Goal: Transaction & Acquisition: Purchase product/service

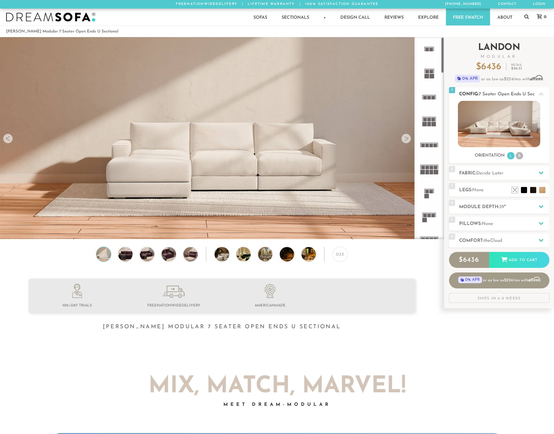
scroll to position [7075, 550]
click at [498, 138] on img at bounding box center [499, 124] width 82 height 46
click at [520, 158] on li "R" at bounding box center [519, 155] width 7 height 7
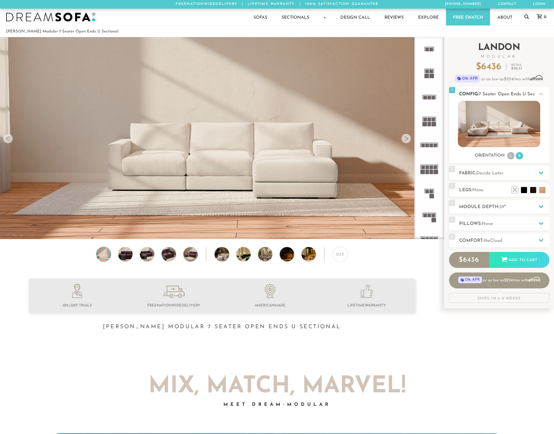
click at [507, 159] on li "L" at bounding box center [510, 155] width 7 height 7
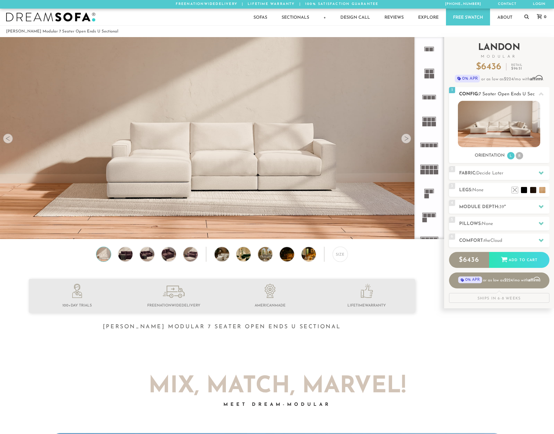
click at [515, 160] on ul "L R" at bounding box center [515, 156] width 17 height 8
click at [510, 129] on img at bounding box center [499, 124] width 82 height 46
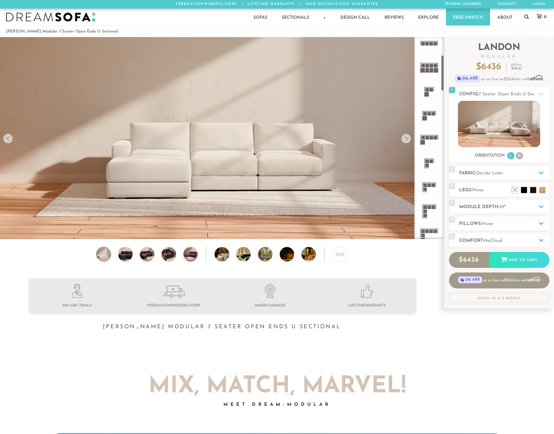
click at [426, 66] on rect at bounding box center [428, 66] width 4 height 4
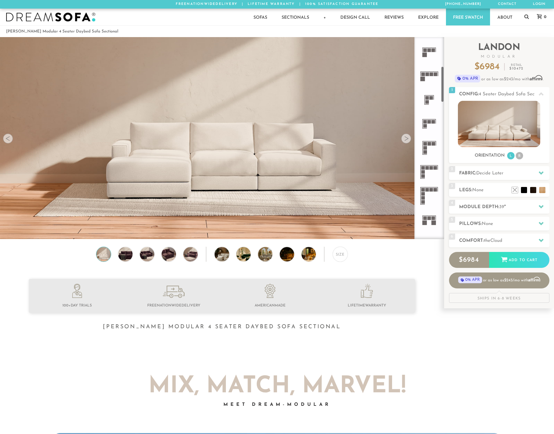
scroll to position [165, 0]
click at [428, 85] on icon at bounding box center [429, 75] width 24 height 24
click at [428, 76] on icon at bounding box center [429, 75] width 24 height 24
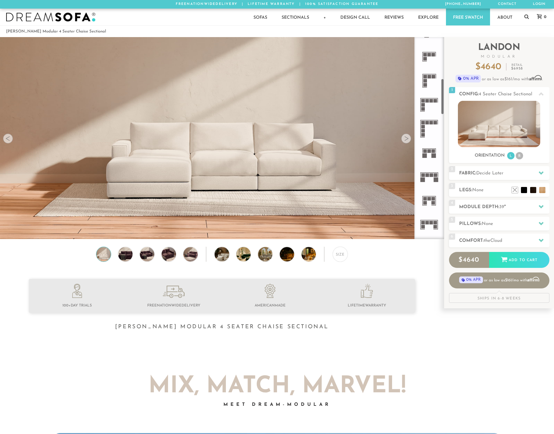
scroll to position [233, 0]
click at [425, 150] on rect at bounding box center [426, 150] width 4 height 4
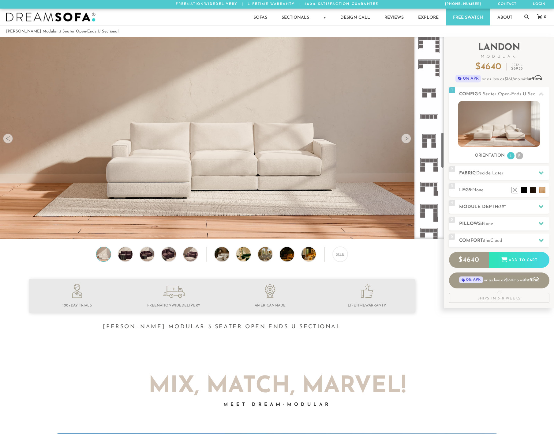
scroll to position [537, 0]
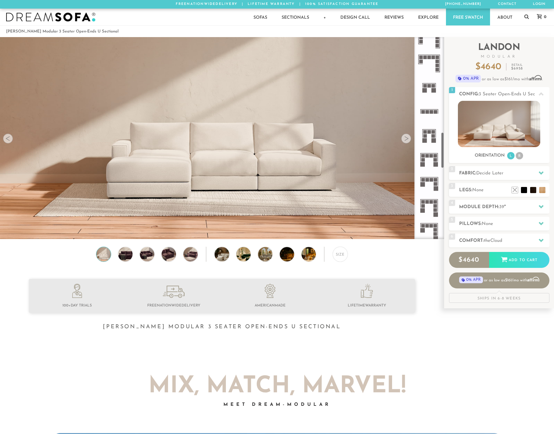
click at [430, 145] on icon at bounding box center [429, 135] width 24 height 24
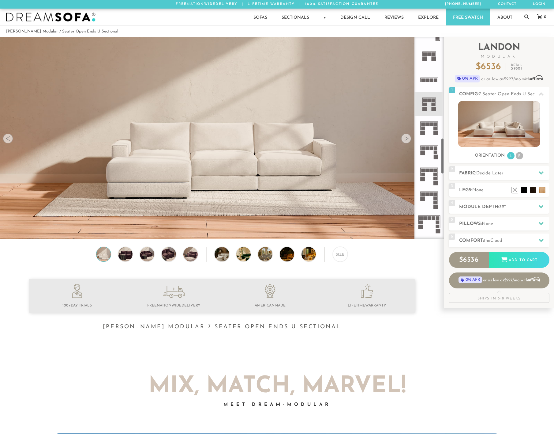
scroll to position [569, 0]
click at [429, 134] on icon at bounding box center [429, 127] width 24 height 24
click at [133, 256] on div at bounding box center [125, 254] width 15 height 15
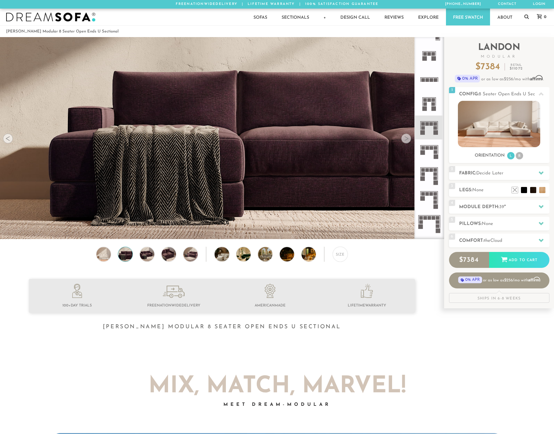
click at [130, 257] on img at bounding box center [125, 254] width 17 height 14
click at [144, 258] on img at bounding box center [146, 254] width 17 height 14
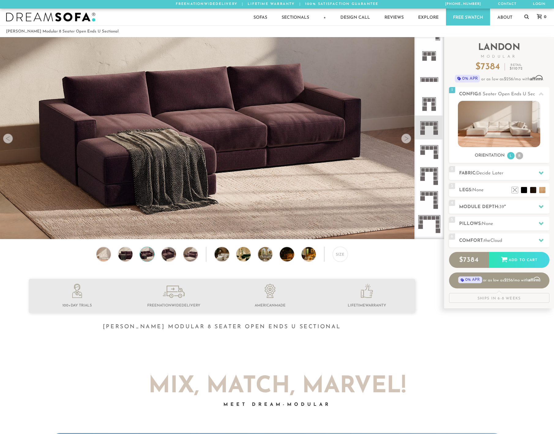
click at [158, 257] on div "Size" at bounding box center [222, 256] width 444 height 18
click at [171, 256] on img at bounding box center [168, 254] width 17 height 14
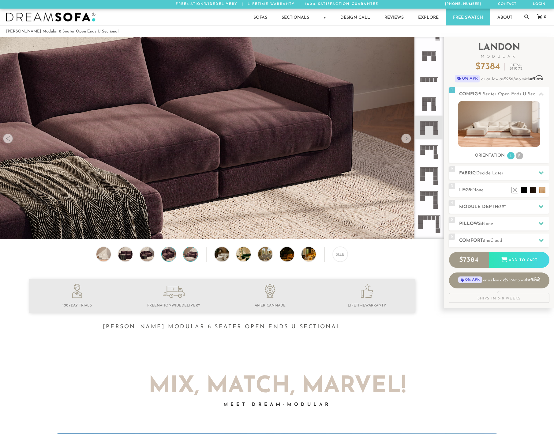
click at [188, 254] on img at bounding box center [190, 254] width 17 height 14
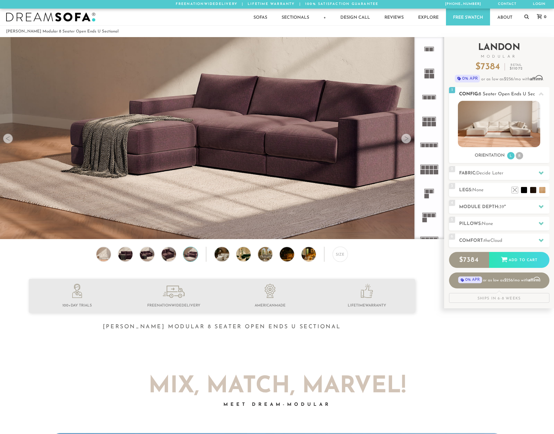
click at [543, 96] on icon at bounding box center [541, 93] width 5 height 3
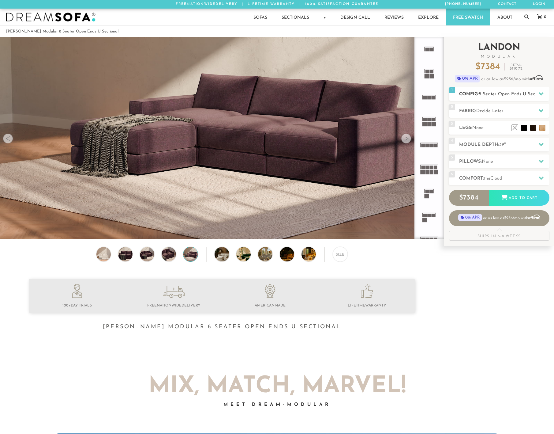
click at [541, 96] on icon at bounding box center [541, 93] width 5 height 3
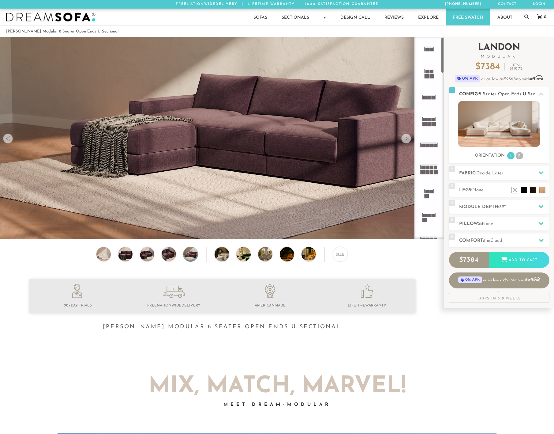
click at [516, 130] on img at bounding box center [499, 124] width 82 height 46
click at [506, 210] on h2 "Module Depth: 39 "" at bounding box center [504, 206] width 90 height 7
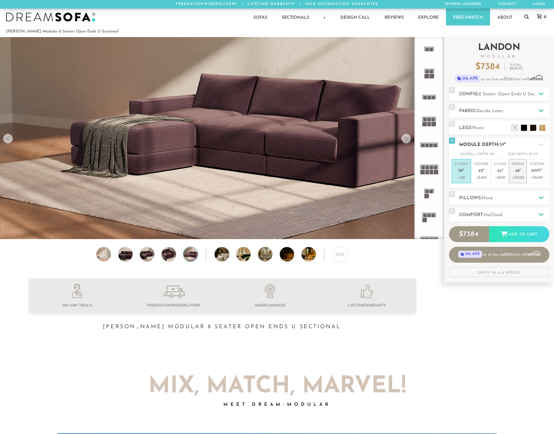
click at [518, 174] on span "48" at bounding box center [517, 170] width 5 height 5
click at [501, 175] on p "Cloud 44 "" at bounding box center [500, 168] width 12 height 13
click at [486, 205] on div "5 Pillows: None" at bounding box center [499, 198] width 100 height 14
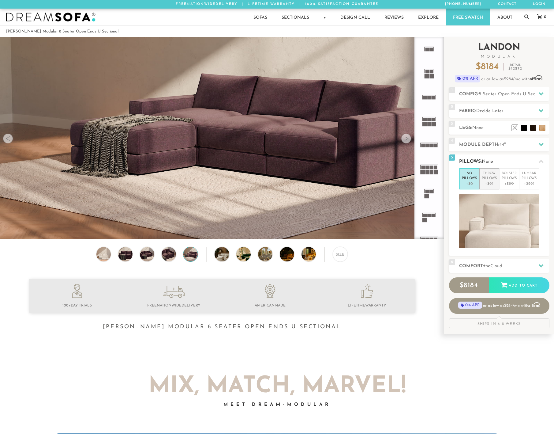
click at [486, 187] on p "+$99" at bounding box center [489, 184] width 15 height 6
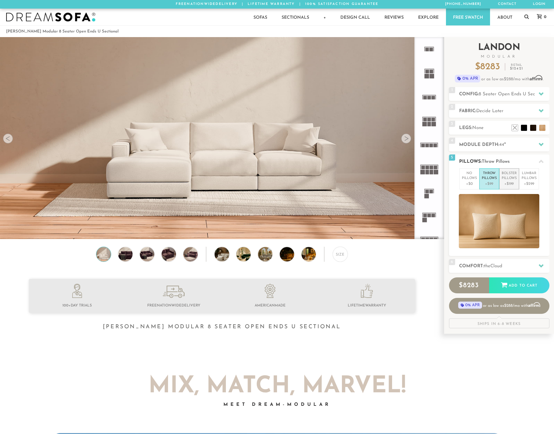
click at [511, 187] on p "+$199" at bounding box center [509, 184] width 15 height 6
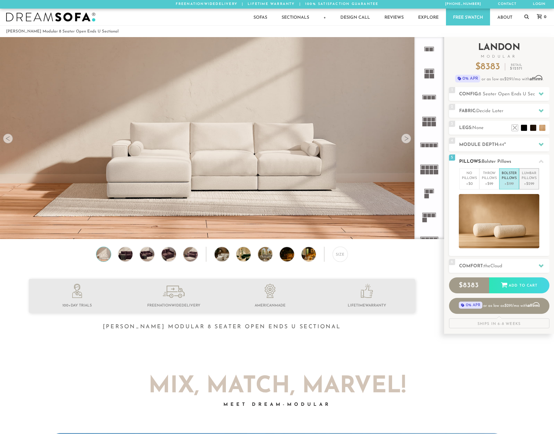
click at [525, 187] on p "+$299" at bounding box center [529, 184] width 15 height 6
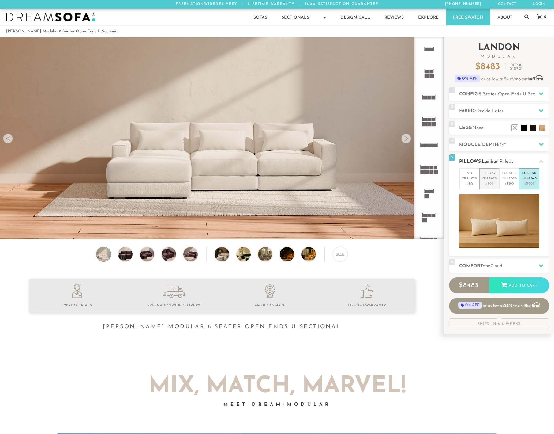
click at [482, 187] on p "+$99" at bounding box center [489, 184] width 15 height 6
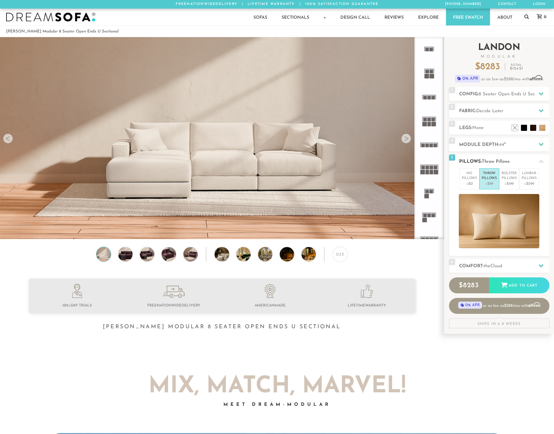
click at [523, 165] on h2 "Pillows: Throw Pillows" at bounding box center [504, 161] width 90 height 7
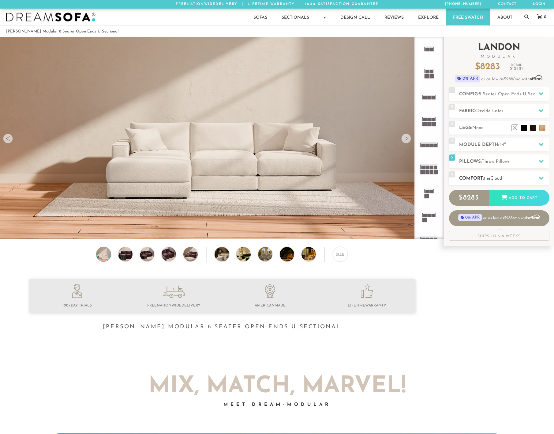
click at [522, 185] on div "6 Comfort: the Cloud soft" at bounding box center [499, 178] width 100 height 14
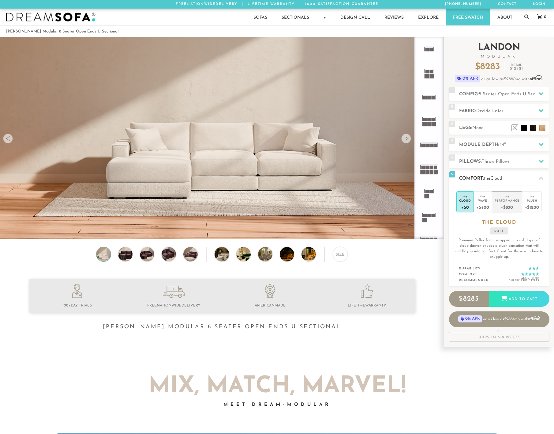
click at [510, 211] on div "+$800" at bounding box center [507, 206] width 25 height 9
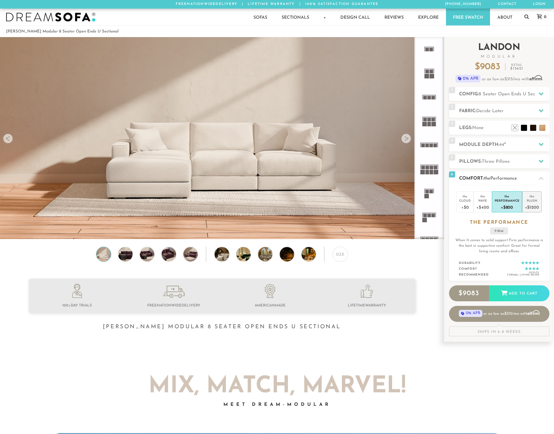
click at [526, 211] on div "+$1200" at bounding box center [532, 206] width 14 height 9
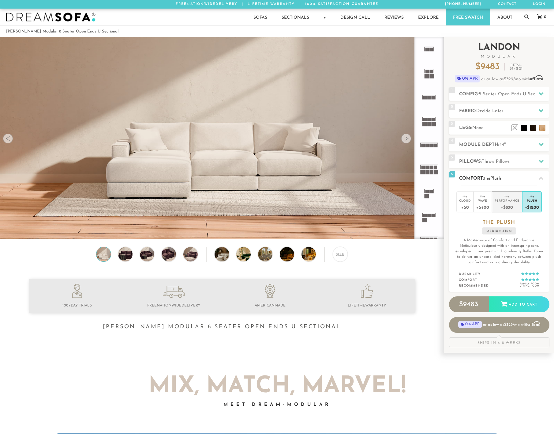
click at [507, 211] on div "+$800" at bounding box center [507, 206] width 25 height 9
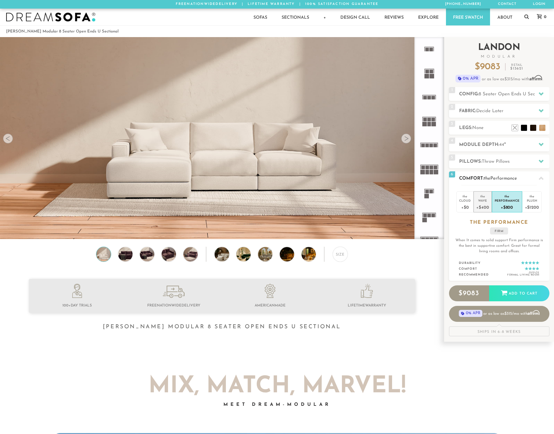
click at [482, 211] on div "+$400" at bounding box center [483, 206] width 13 height 9
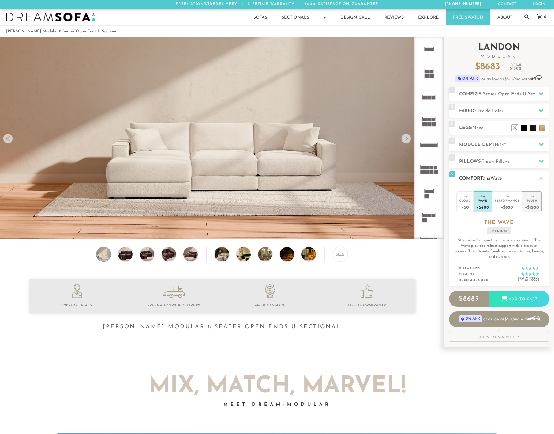
click at [525, 198] on div "the" at bounding box center [532, 195] width 14 height 6
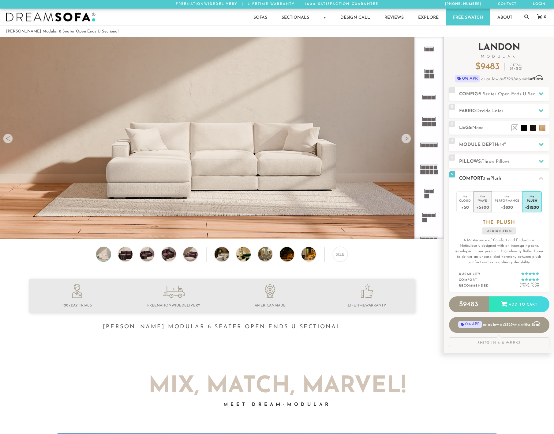
click at [479, 202] on div "Wave" at bounding box center [483, 200] width 13 height 4
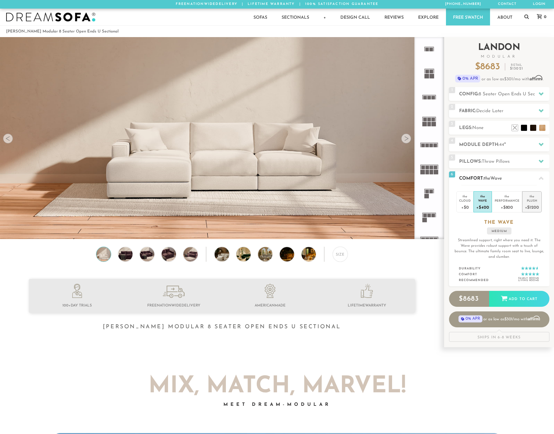
click at [525, 202] on div "Plush" at bounding box center [532, 200] width 14 height 4
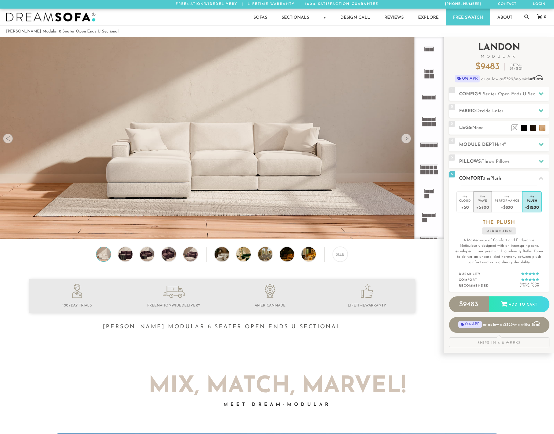
click at [481, 211] on div "+$400" at bounding box center [483, 206] width 13 height 9
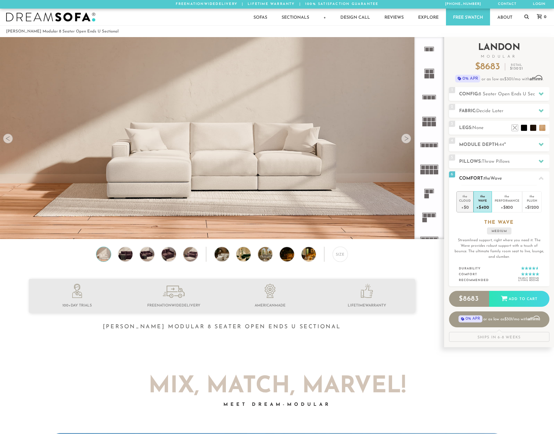
click at [465, 211] on div "+$0" at bounding box center [465, 206] width 12 height 9
click at [479, 202] on div "Wave" at bounding box center [483, 200] width 13 height 4
click at [469, 211] on div "+$0" at bounding box center [465, 206] width 12 height 9
click at [484, 211] on div "+$400" at bounding box center [483, 206] width 13 height 9
click at [457, 212] on li "the Cloud +$0" at bounding box center [465, 201] width 17 height 21
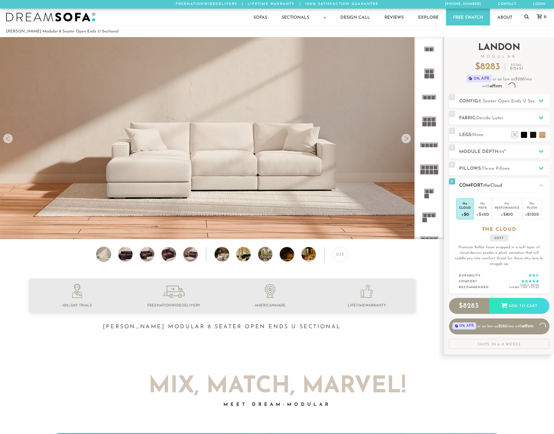
click at [462, 218] on div "+$0" at bounding box center [465, 213] width 12 height 9
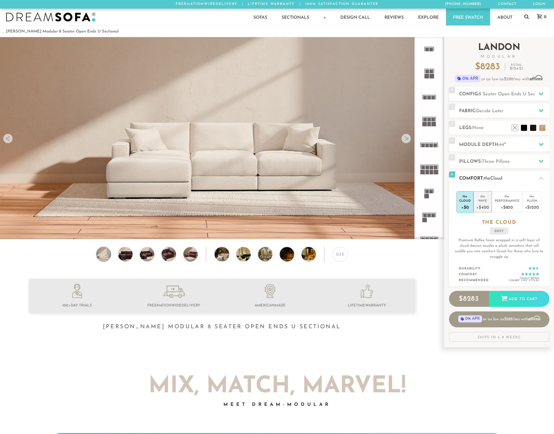
click at [485, 202] on div "Wave" at bounding box center [483, 200] width 13 height 4
click at [501, 202] on div "Performance" at bounding box center [507, 200] width 25 height 4
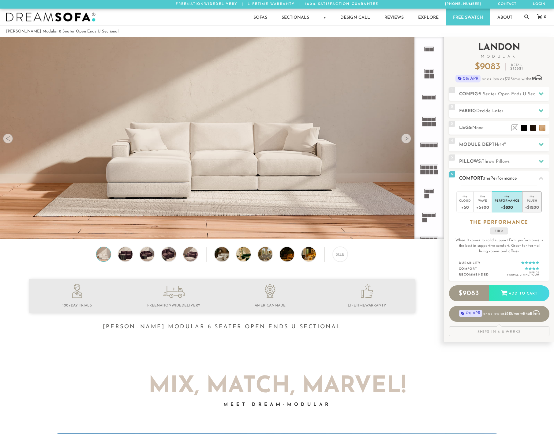
click at [527, 202] on div "Plush" at bounding box center [532, 200] width 14 height 4
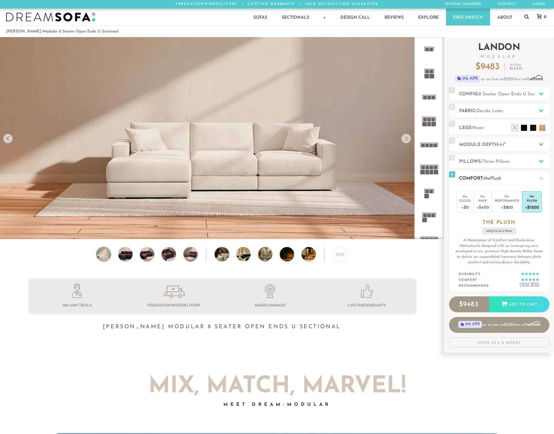
click at [541, 184] on div at bounding box center [541, 178] width 13 height 13
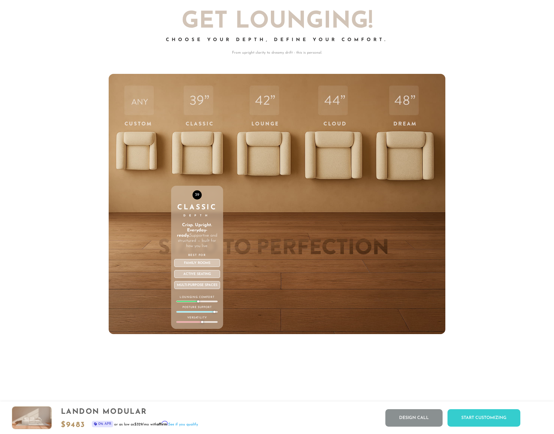
scroll to position [2195, 0]
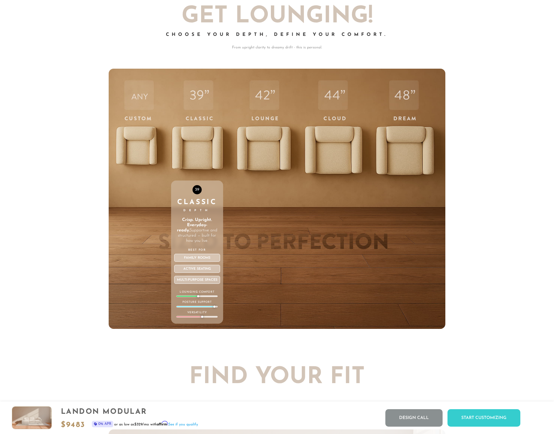
click at [206, 261] on div "Family Rooms" at bounding box center [197, 258] width 46 height 8
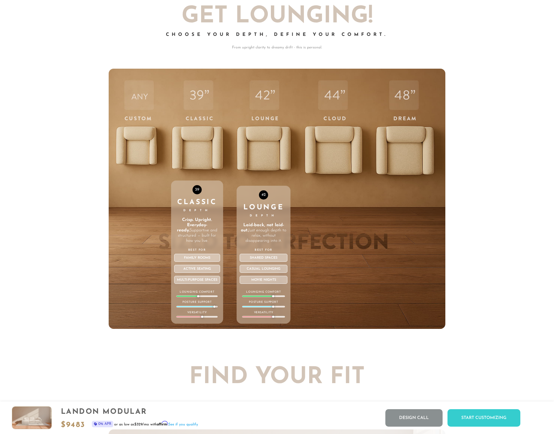
click at [270, 154] on div "42 Lounge Depth Laid-back, not laid-out. Just enough depth to relax, without di…" at bounding box center [264, 199] width 54 height 260
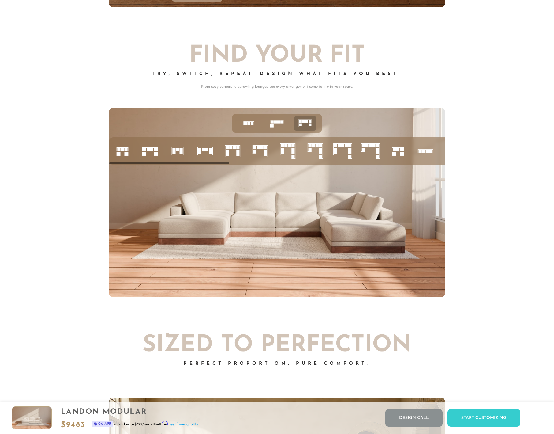
scroll to position [2518, 0]
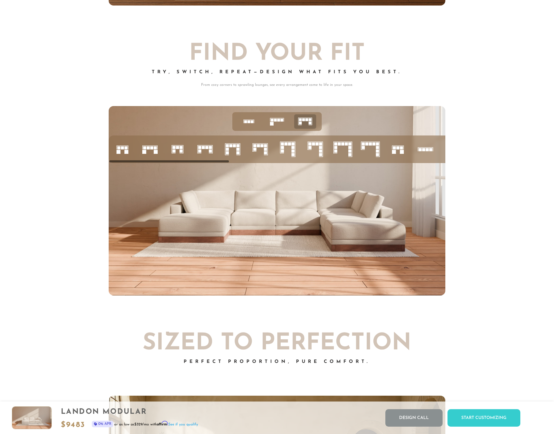
click at [315, 155] on icon at bounding box center [315, 149] width 21 height 21
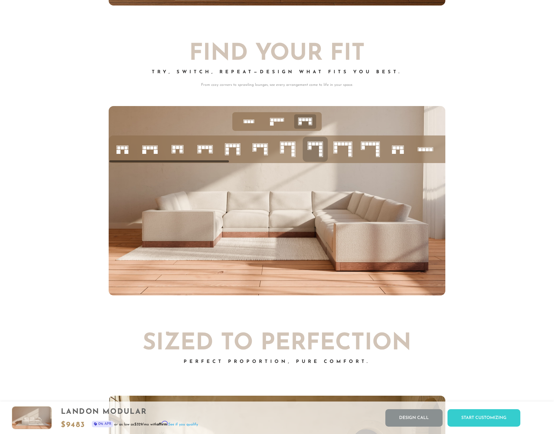
click at [342, 152] on icon at bounding box center [343, 149] width 21 height 21
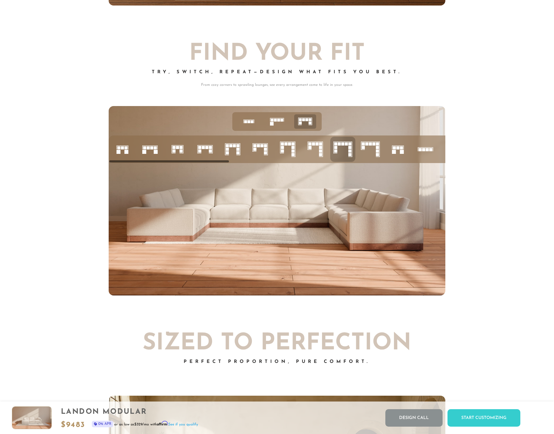
click at [342, 152] on icon at bounding box center [343, 149] width 21 height 21
click at [279, 127] on icon at bounding box center [277, 121] width 19 height 19
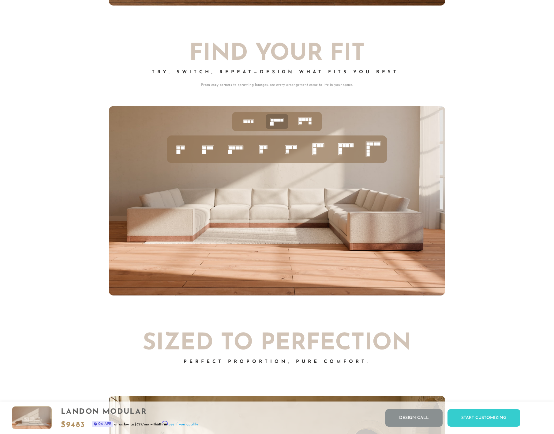
click at [237, 154] on icon at bounding box center [235, 149] width 21 height 21
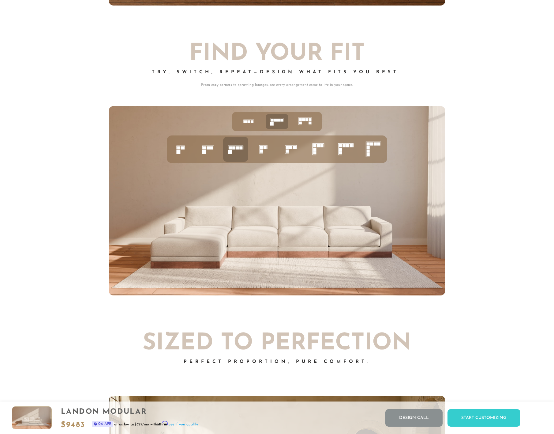
click at [205, 154] on rect at bounding box center [204, 152] width 4 height 4
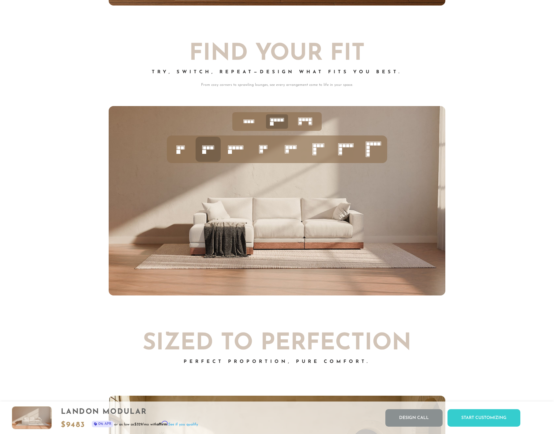
click at [240, 152] on icon at bounding box center [235, 149] width 21 height 21
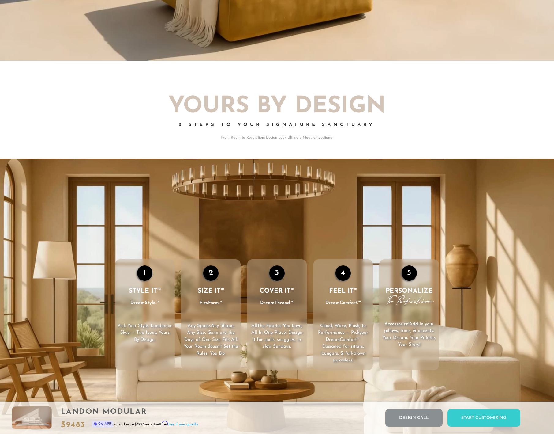
scroll to position [0, 0]
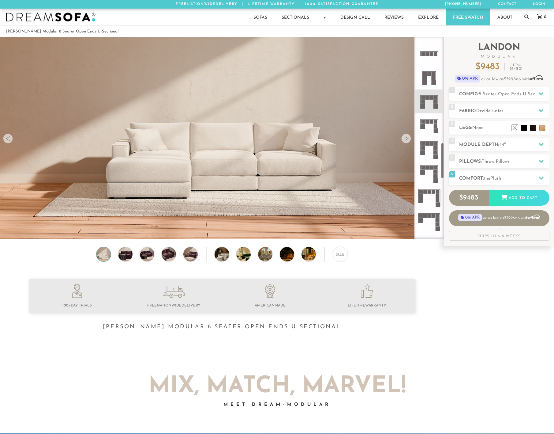
click at [433, 55] on rect at bounding box center [432, 54] width 4 height 4
click at [503, 100] on div "1 Config: 6 Seater Open Ends U Sectional L" at bounding box center [499, 94] width 100 height 14
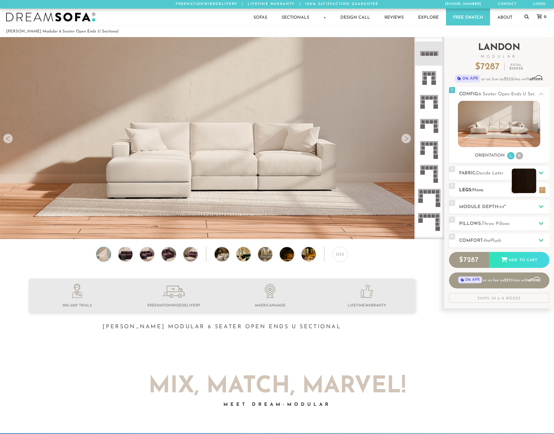
click at [520, 193] on li at bounding box center [524, 180] width 25 height 25
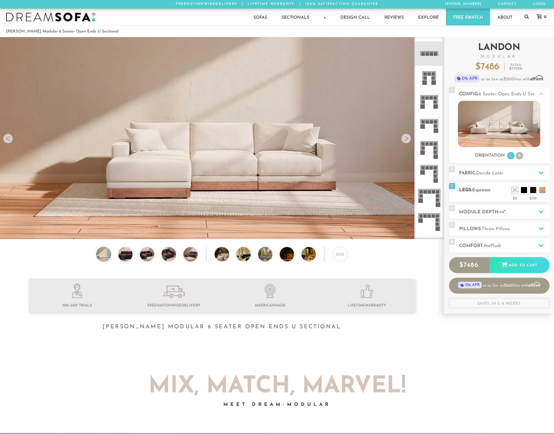
click at [527, 202] on div "3 Legs: Espresso $0 $199 Nailheads:" at bounding box center [499, 192] width 100 height 19
click at [531, 193] on li at bounding box center [524, 180] width 25 height 25
click at [541, 193] on li at bounding box center [533, 180] width 25 height 25
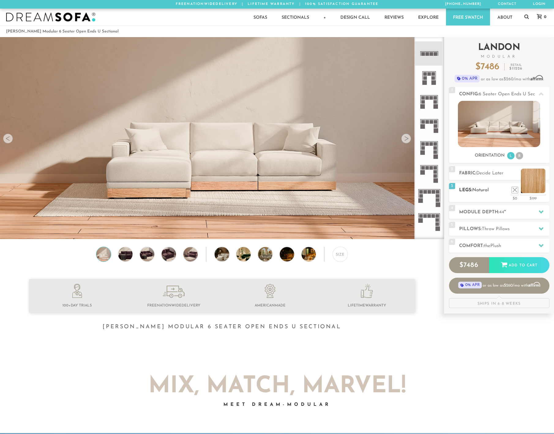
click at [541, 193] on li at bounding box center [533, 180] width 25 height 25
click at [505, 193] on li at bounding box center [506, 180] width 25 height 25
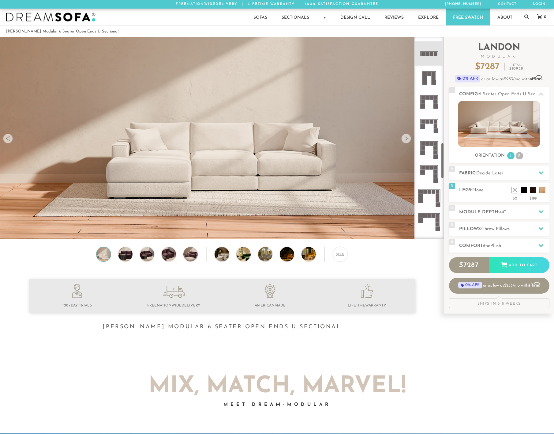
click at [431, 128] on icon at bounding box center [429, 125] width 24 height 24
click at [520, 157] on li "R" at bounding box center [519, 155] width 7 height 7
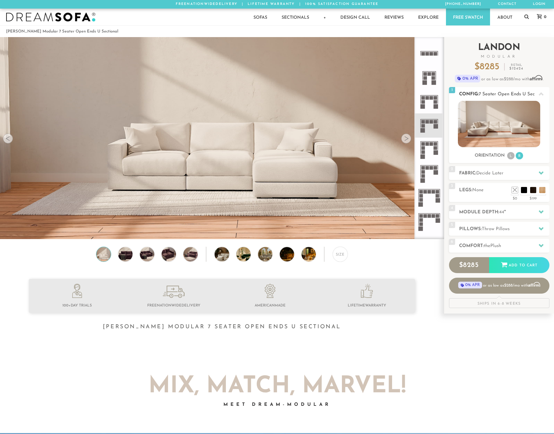
click at [511, 159] on li "L" at bounding box center [510, 155] width 7 height 7
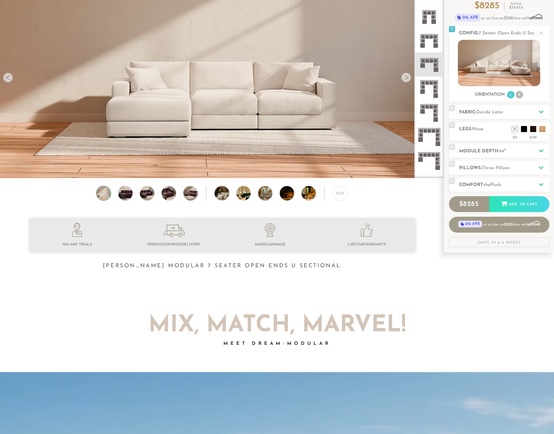
scroll to position [61, 0]
click at [343, 199] on div "Size" at bounding box center [340, 193] width 15 height 15
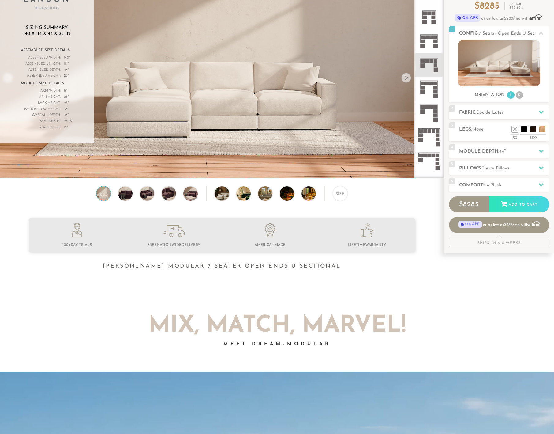
scroll to position [0, 0]
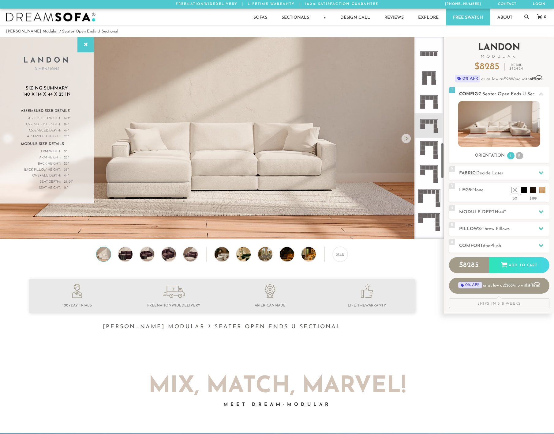
click at [528, 96] on span "7 Seater Open Ends U Sectional" at bounding box center [513, 94] width 68 height 5
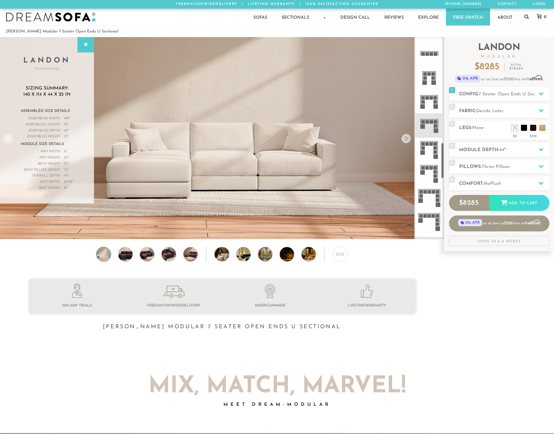
click at [431, 94] on icon at bounding box center [429, 101] width 24 height 24
click at [431, 74] on rect at bounding box center [430, 74] width 4 height 4
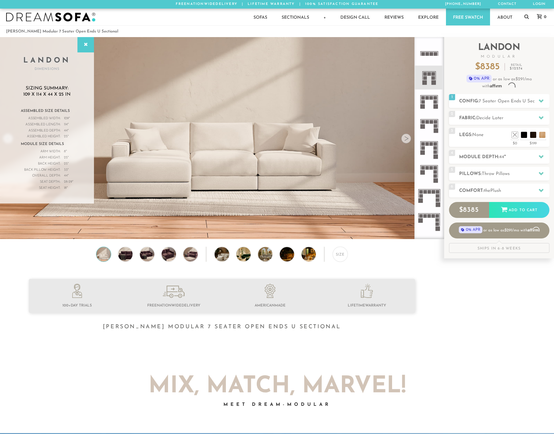
click at [434, 138] on icon at bounding box center [429, 150] width 24 height 24
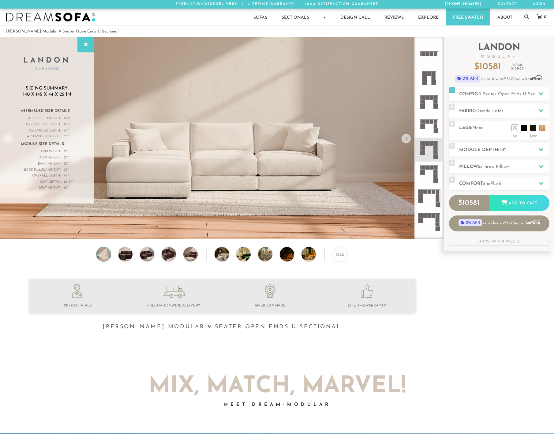
click at [435, 117] on icon at bounding box center [429, 125] width 24 height 24
click at [431, 126] on icon at bounding box center [429, 125] width 24 height 24
click at [407, 139] on div at bounding box center [407, 139] width 10 height 10
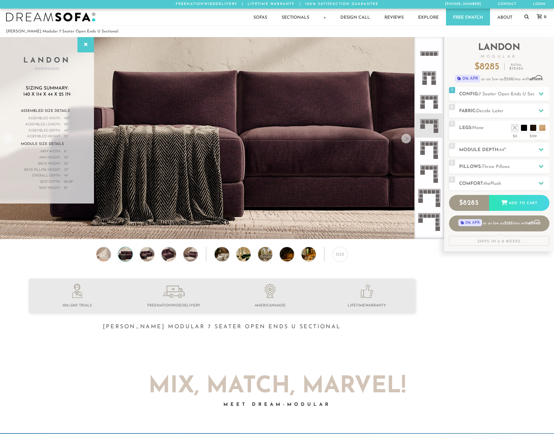
click at [407, 139] on div at bounding box center [407, 139] width 10 height 10
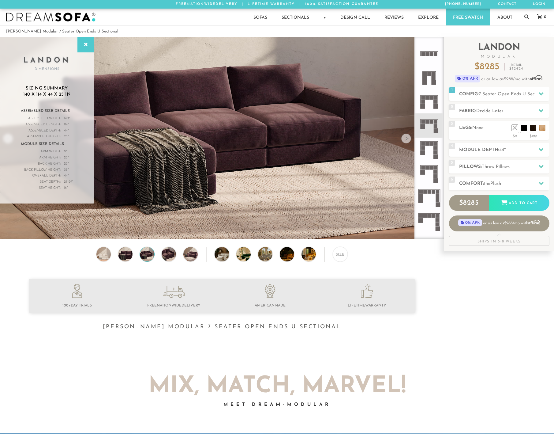
click at [407, 139] on div at bounding box center [407, 139] width 10 height 10
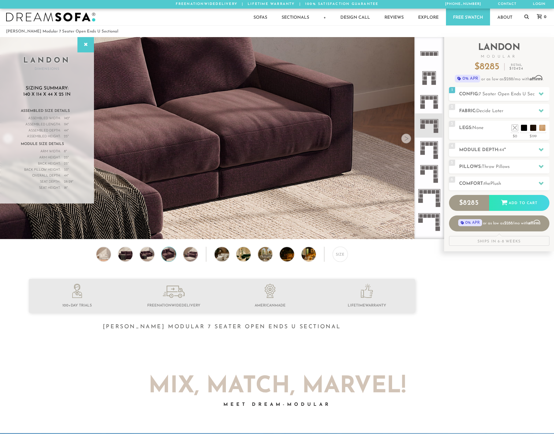
click at [407, 139] on div at bounding box center [407, 139] width 10 height 10
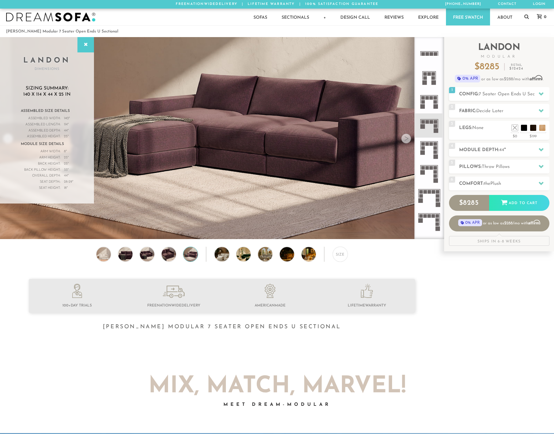
click at [407, 139] on div at bounding box center [407, 139] width 10 height 10
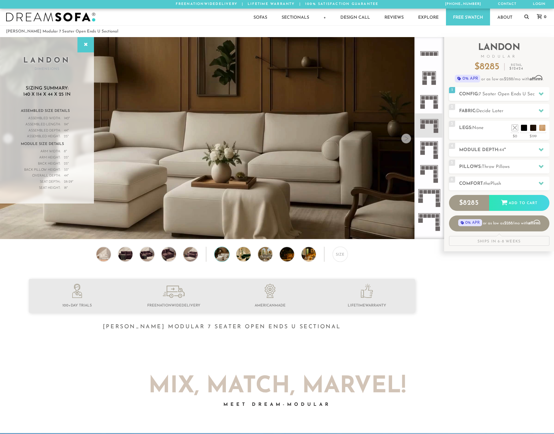
click at [407, 139] on div at bounding box center [407, 139] width 10 height 10
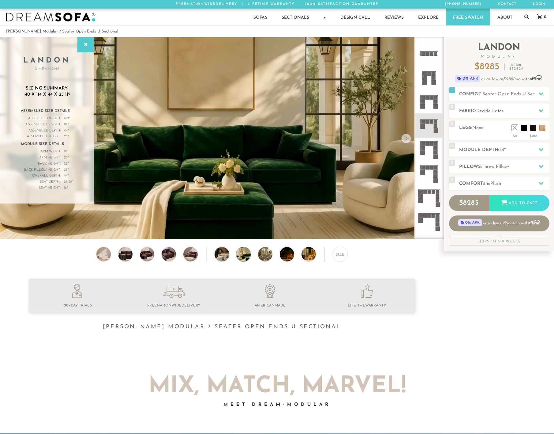
click at [407, 139] on div at bounding box center [407, 139] width 10 height 10
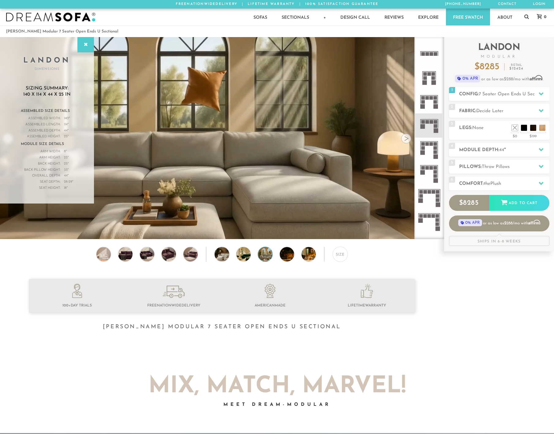
click at [407, 139] on div at bounding box center [407, 139] width 10 height 10
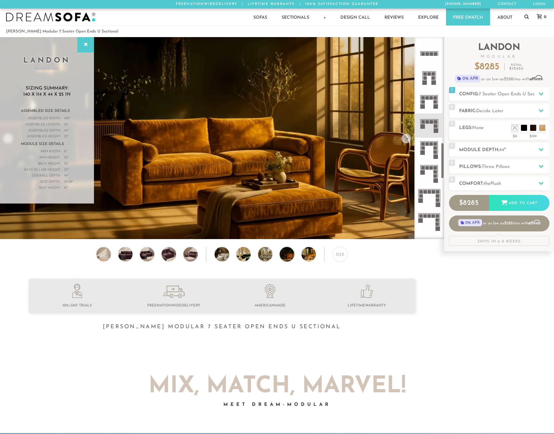
click at [434, 149] on rect at bounding box center [436, 148] width 4 height 4
